Goal: Use online tool/utility: Utilize a website feature to perform a specific function

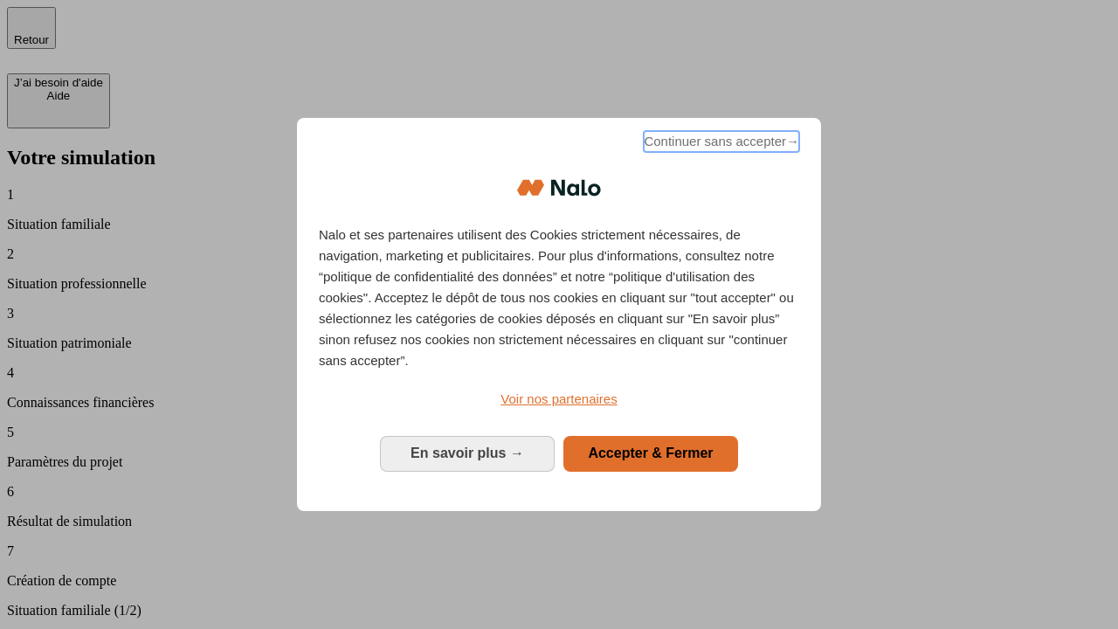
click at [720, 144] on span "Continuer sans accepter →" at bounding box center [721, 141] width 155 height 21
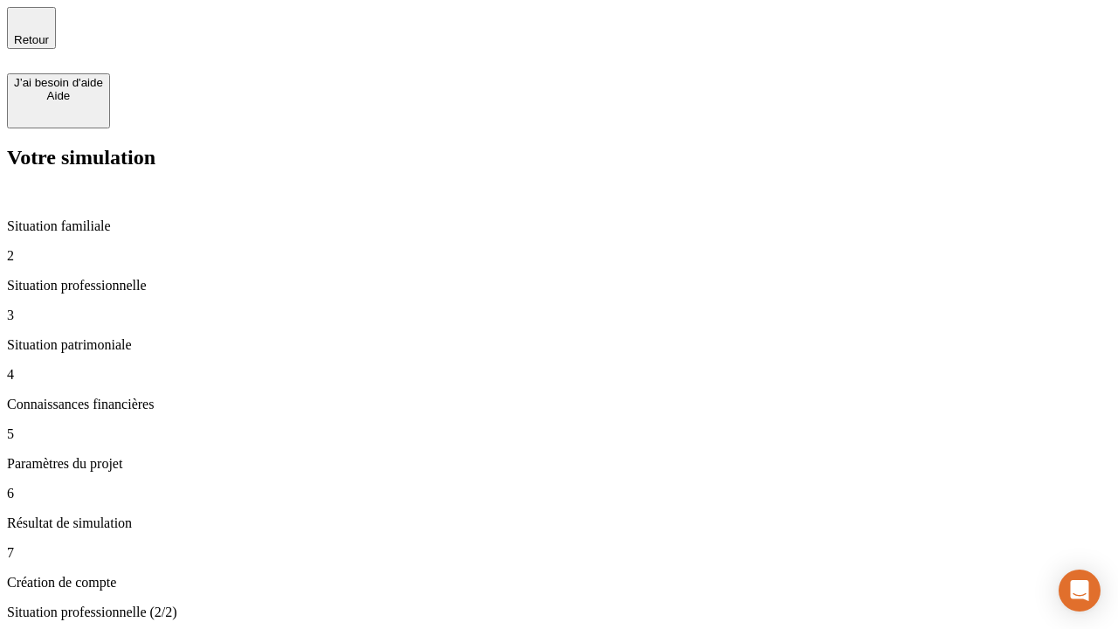
type input "30 000"
type input "1 000"
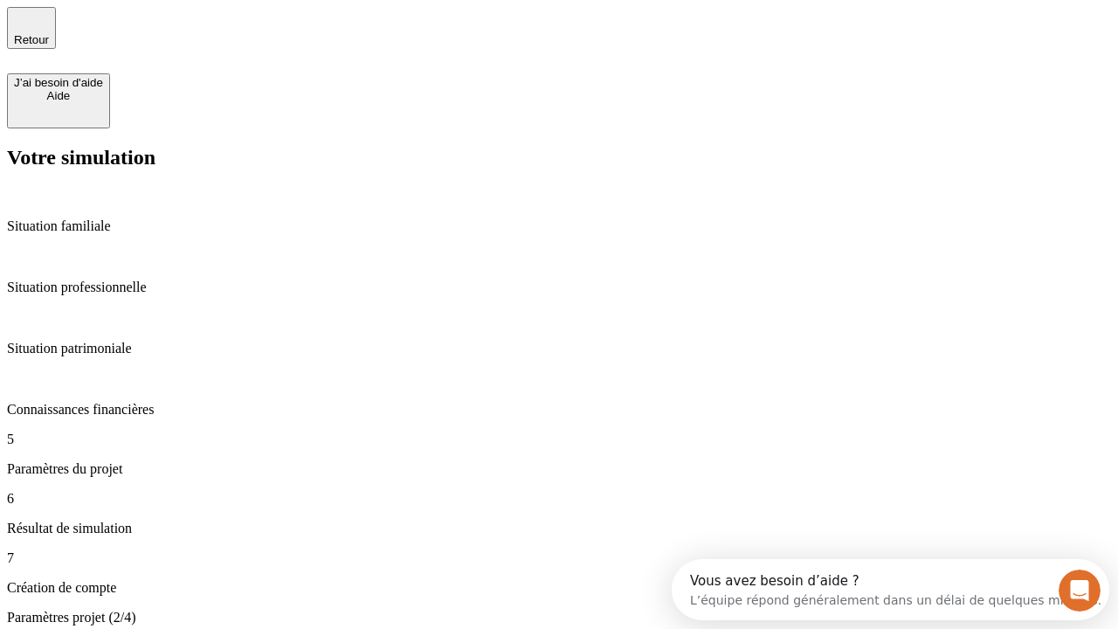
type input "65"
type input "5 000"
type input "640"
